Goal: Find specific page/section: Find specific page/section

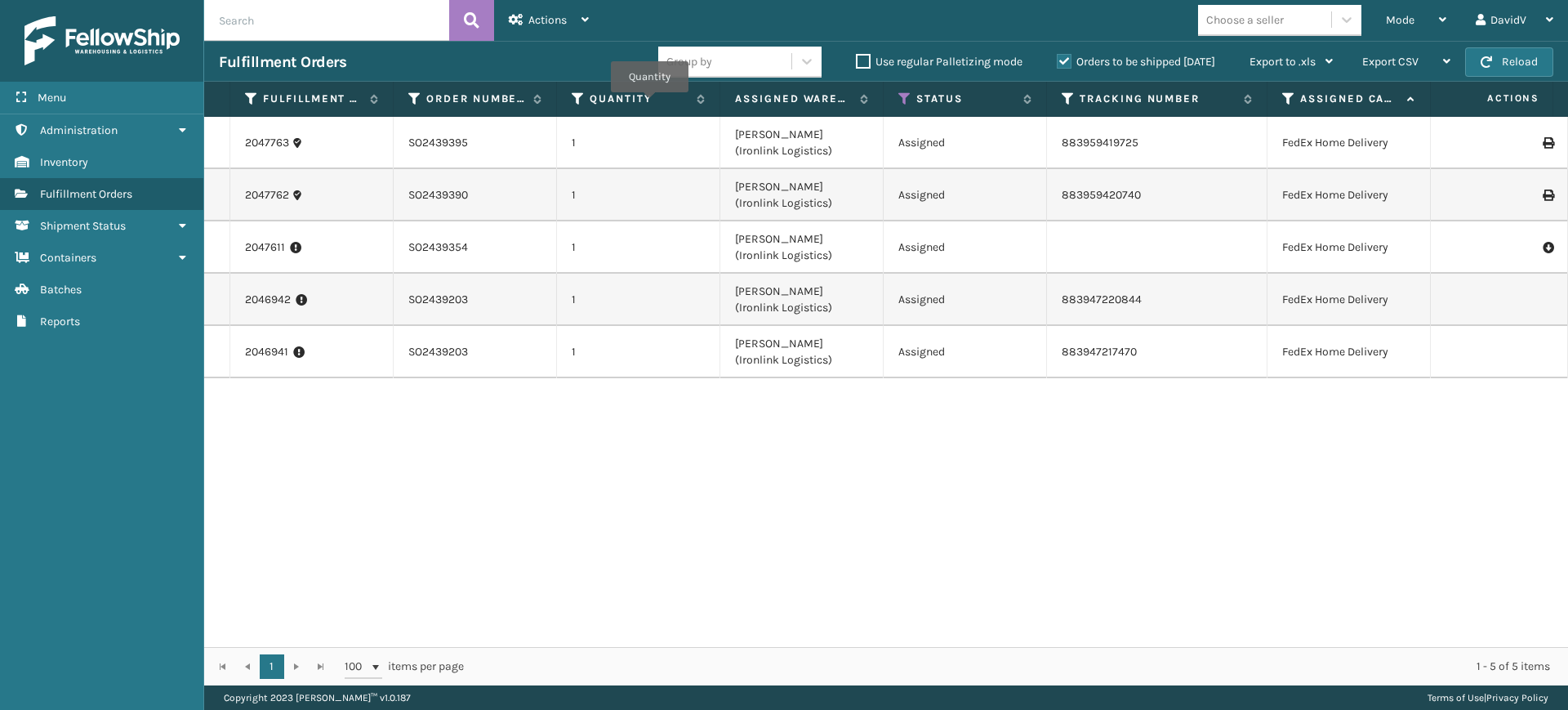
click at [379, 23] on input "text" at bounding box center [326, 20] width 245 height 41
click at [473, 21] on icon at bounding box center [472, 20] width 16 height 25
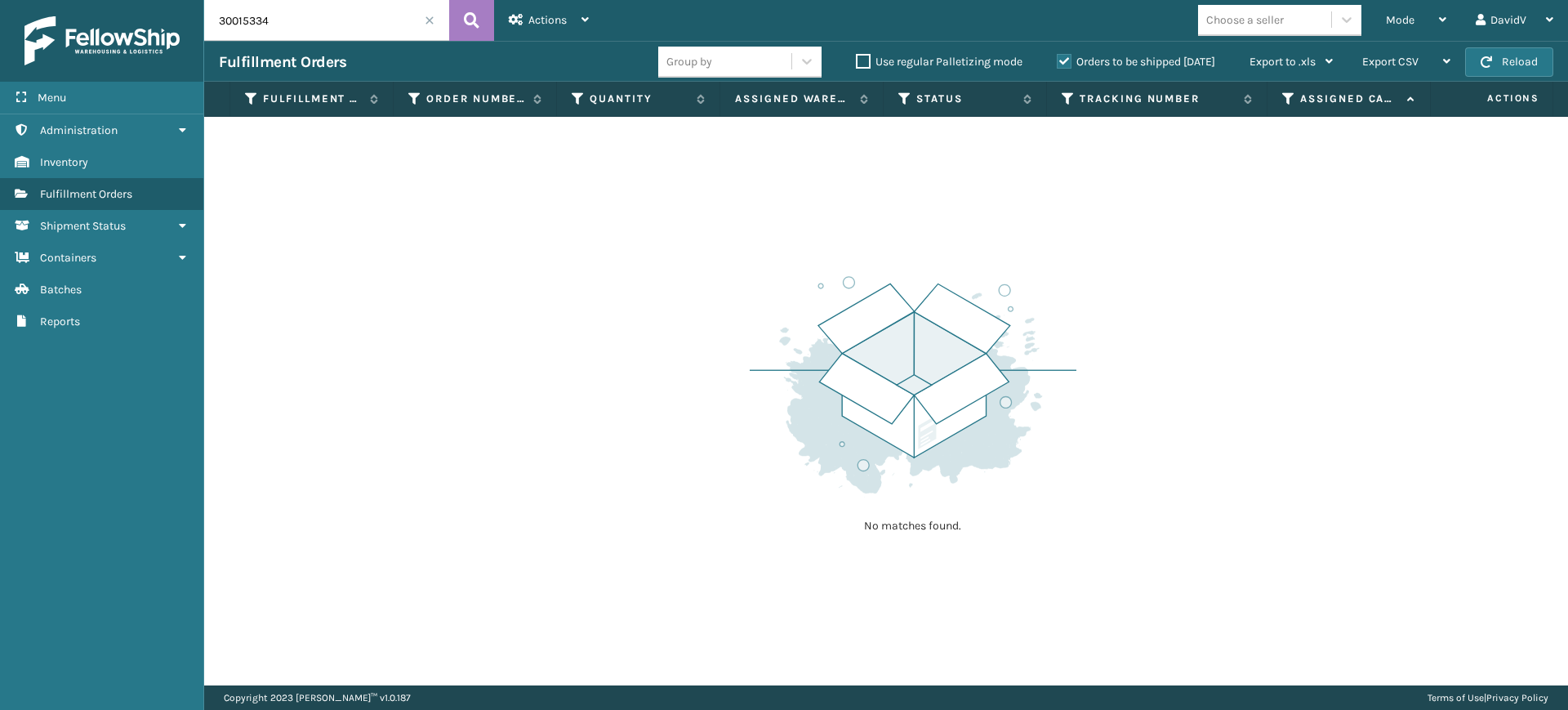
drag, startPoint x: 235, startPoint y: 24, endPoint x: 213, endPoint y: 24, distance: 22.0
click at [213, 24] on input "30015334" at bounding box center [326, 20] width 245 height 41
click at [229, 19] on input "30015334" at bounding box center [326, 20] width 245 height 41
type input "300015334"
click at [453, 30] on button at bounding box center [471, 20] width 45 height 41
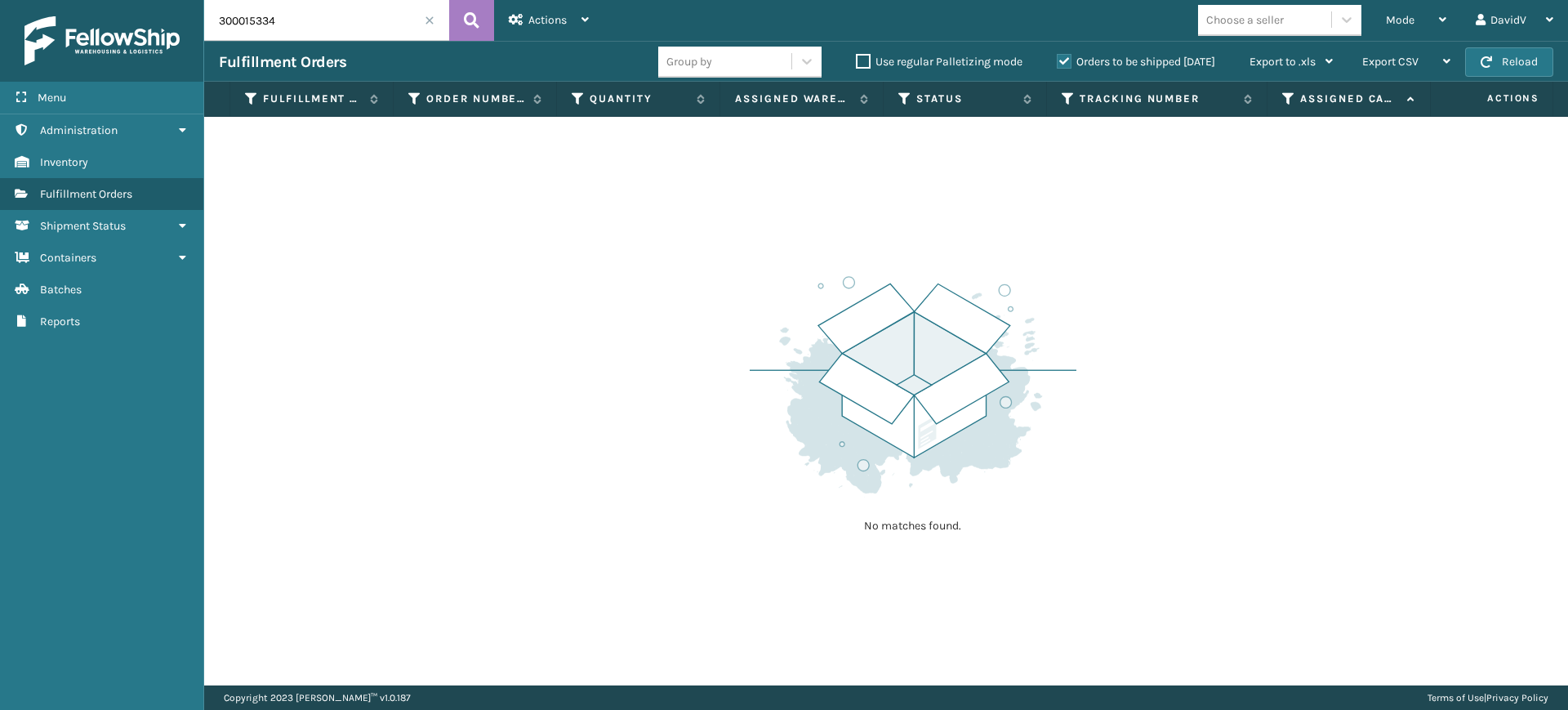
drag, startPoint x: 324, startPoint y: 17, endPoint x: 183, endPoint y: 17, distance: 141.0
click at [183, 0] on div "Menu Administration Inventory Fulfillment Orders Shipment Status Containers Bat…" at bounding box center [784, 0] width 1568 height 0
click at [433, 21] on span at bounding box center [429, 21] width 10 height 10
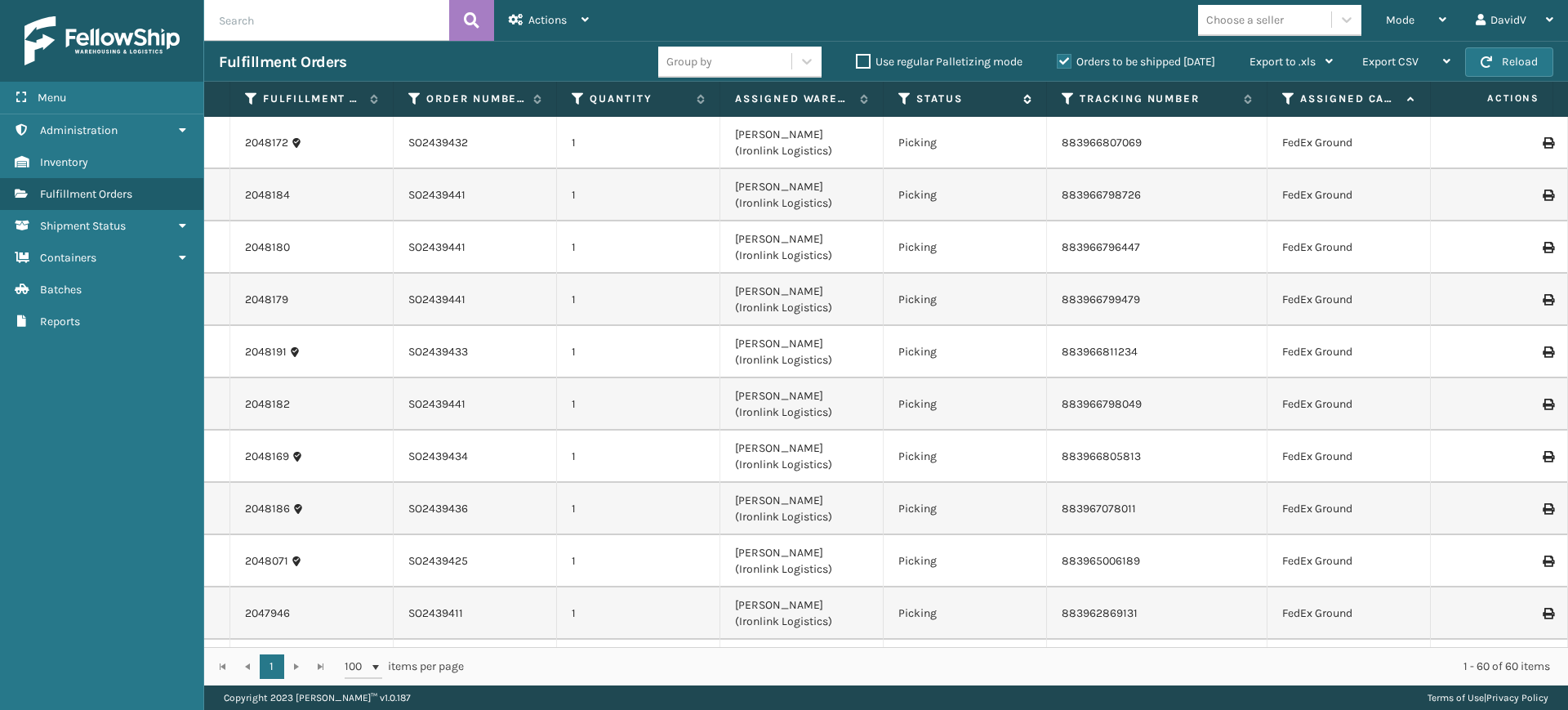
click at [904, 95] on icon at bounding box center [904, 98] width 13 height 15
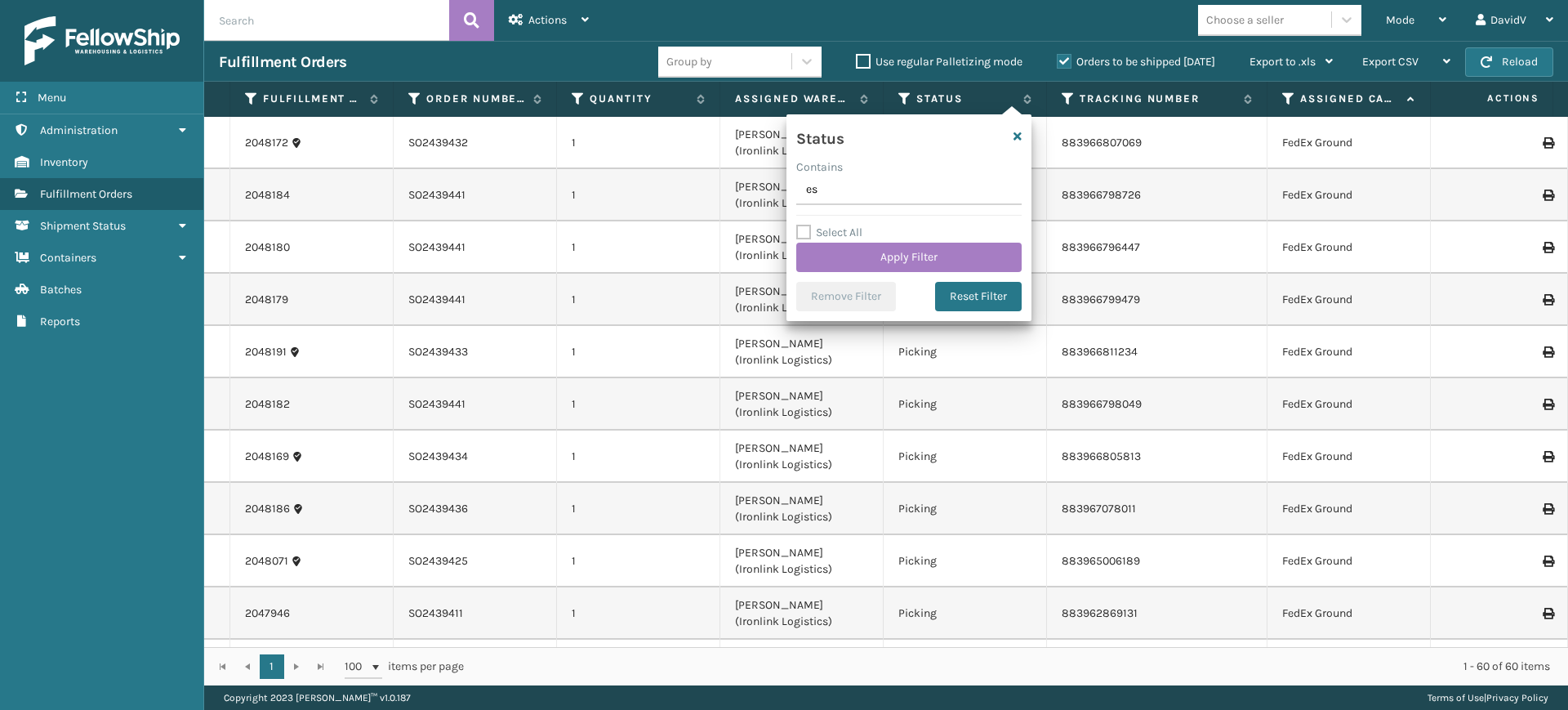
type input "e"
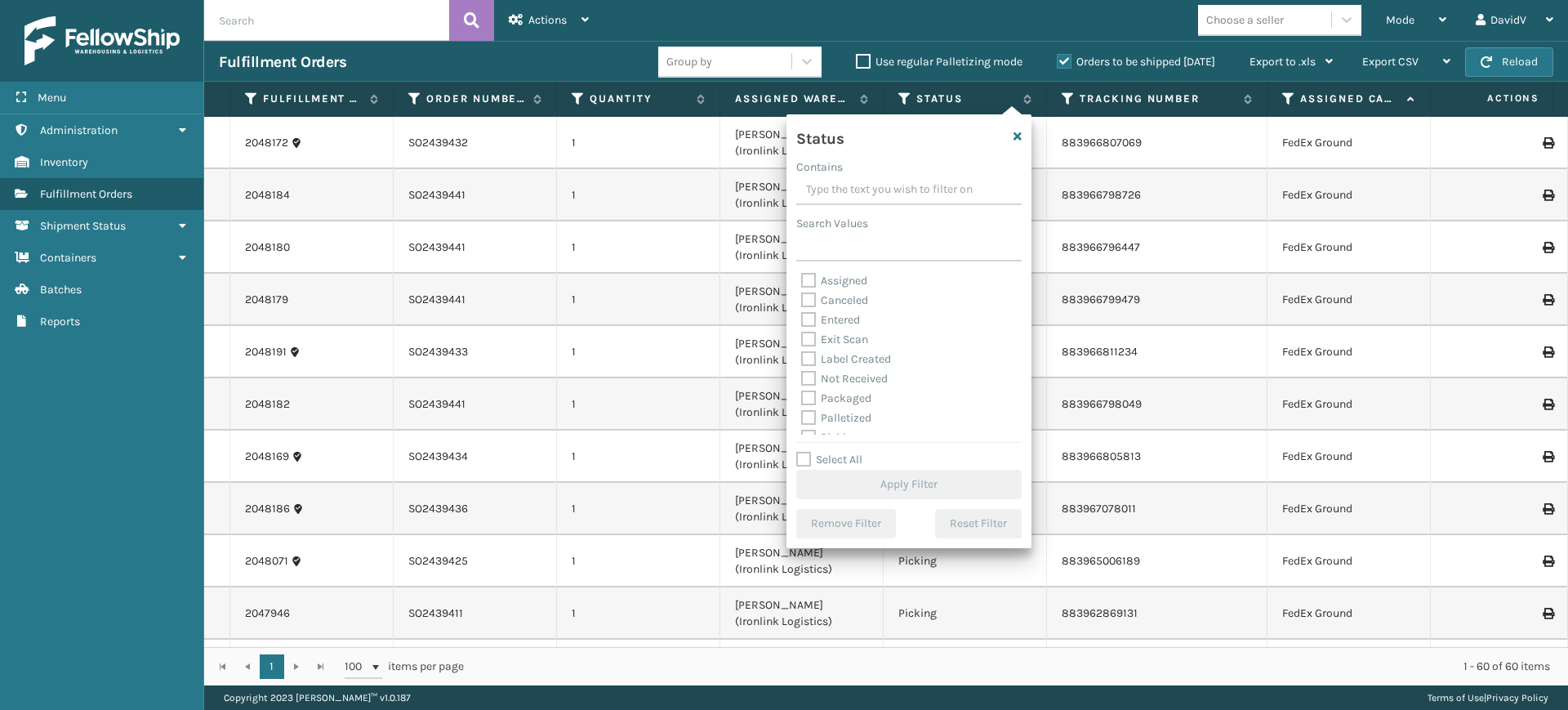
click at [840, 277] on label "Assigned" at bounding box center [834, 281] width 66 height 14
click at [802, 277] on input "Assigned" at bounding box center [801, 277] width 1 height 11
checkbox input "true"
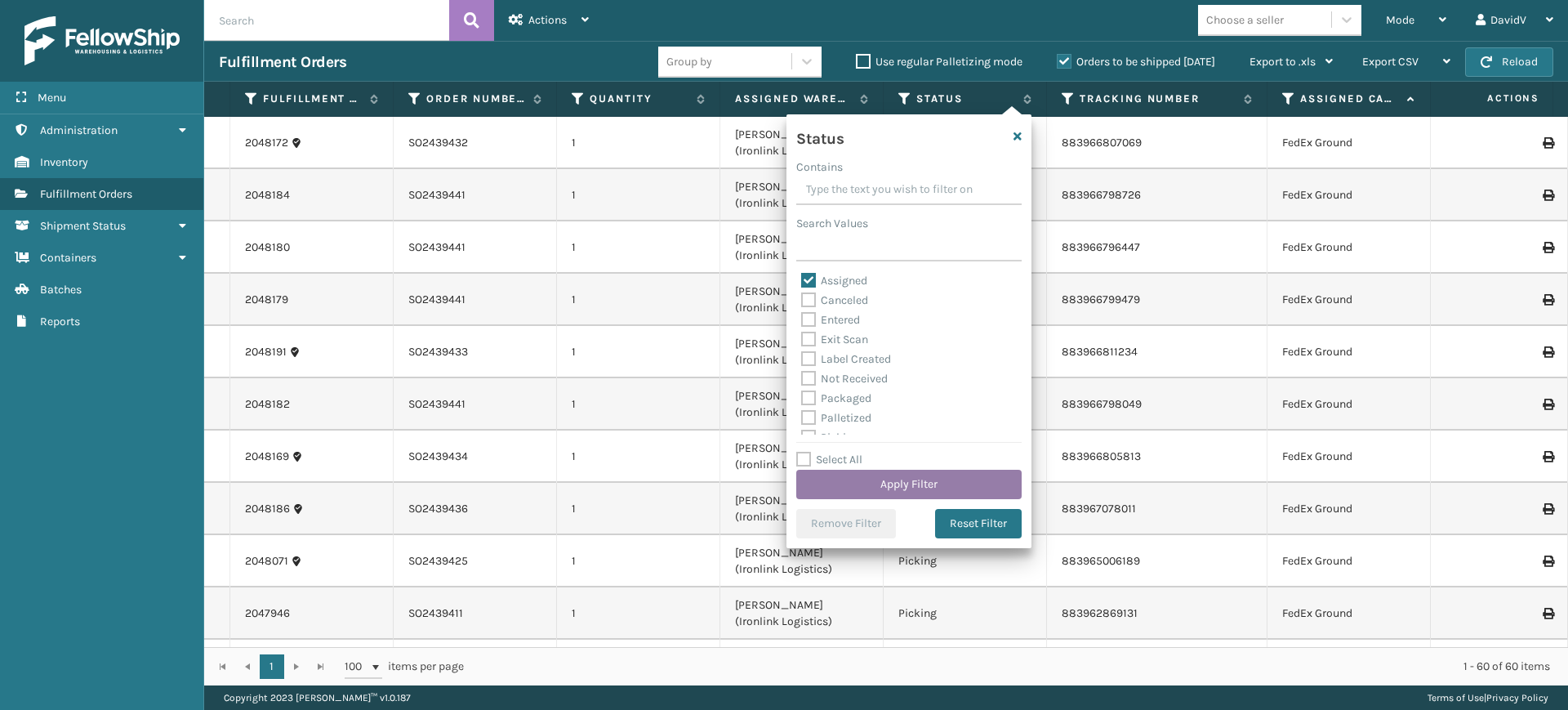
click at [913, 479] on button "Apply Filter" at bounding box center [908, 485] width 225 height 30
